Goal: Browse casually

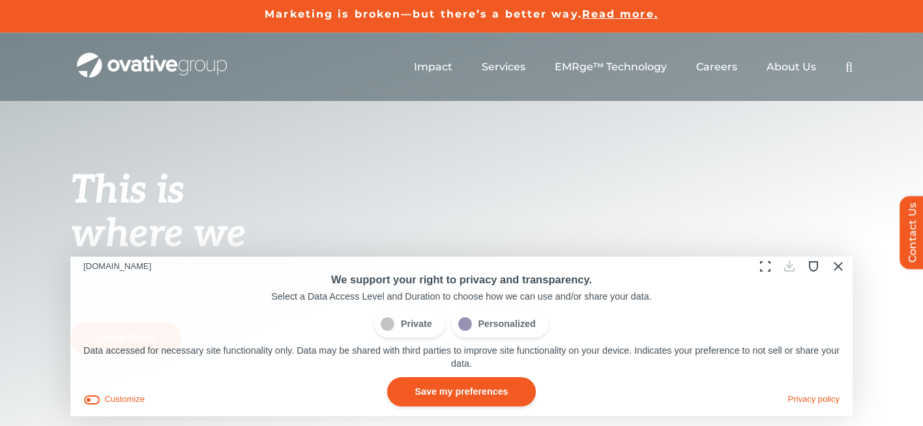
drag, startPoint x: 448, startPoint y: 388, endPoint x: 452, endPoint y: 394, distance: 7.1
click at [448, 389] on button "Save my preferences" at bounding box center [461, 391] width 148 height 29
